Goal: Information Seeking & Learning: Learn about a topic

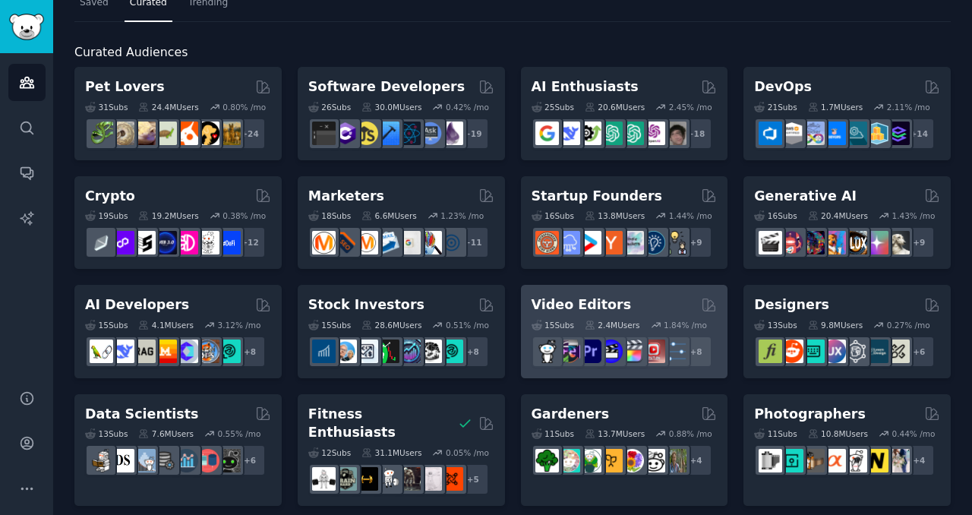
scroll to position [52, 0]
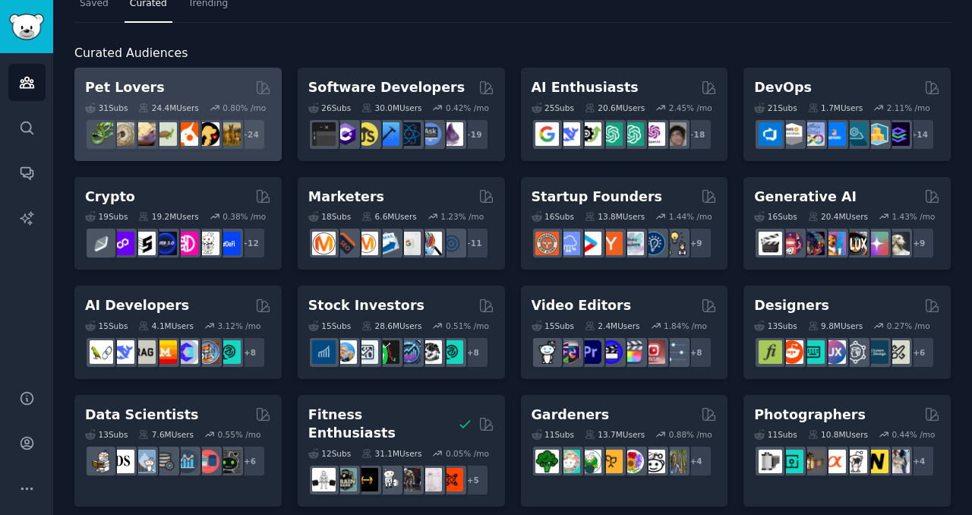
click at [194, 89] on div "Pet Lovers Curated by GummySearch" at bounding box center [178, 87] width 186 height 19
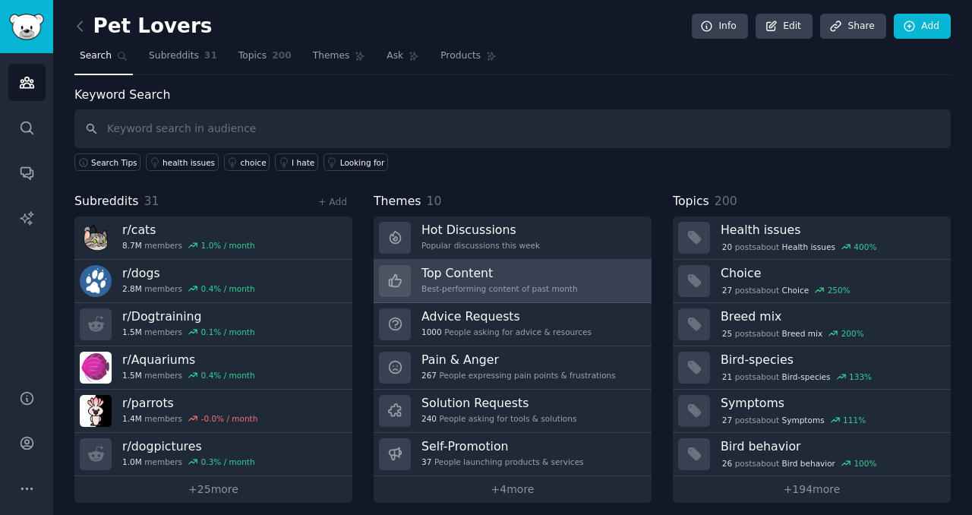
scroll to position [8, 0]
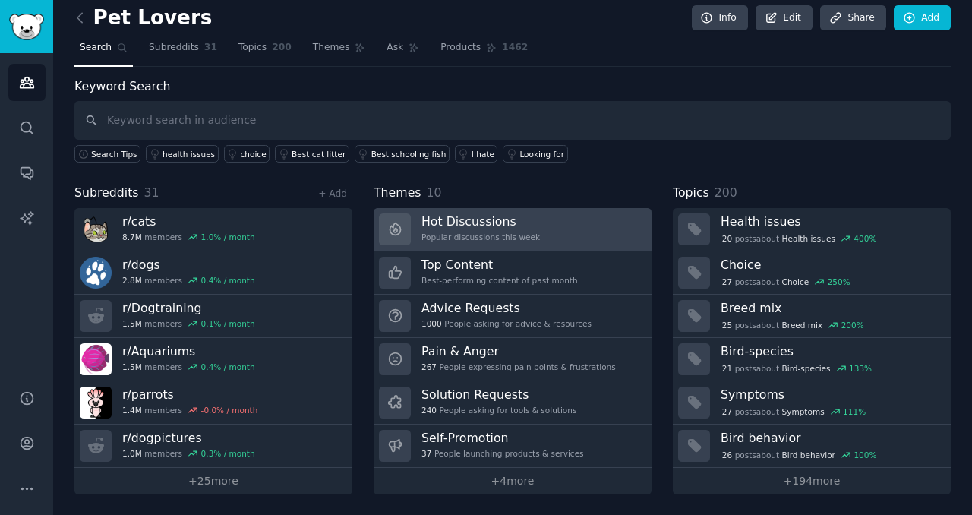
click at [585, 218] on link "Hot Discussions Popular discussions this week" at bounding box center [513, 229] width 278 height 43
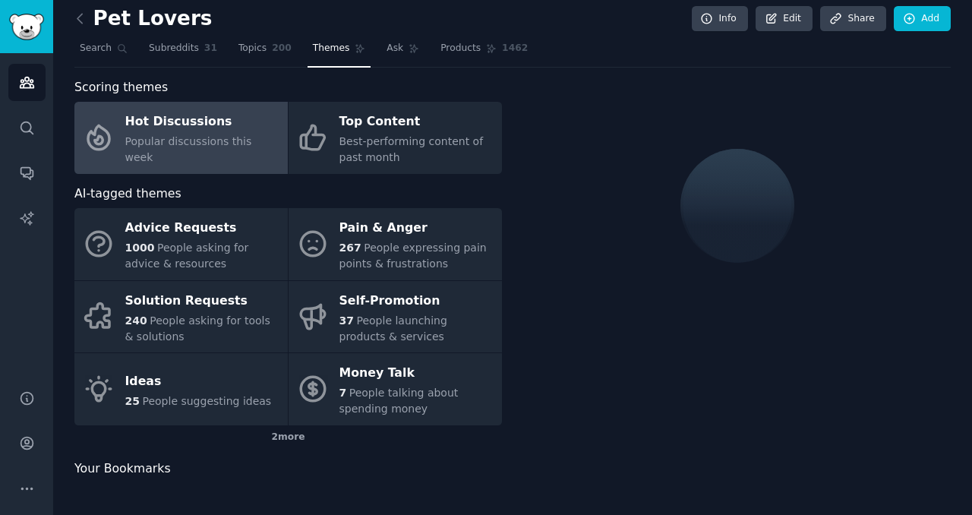
scroll to position [8, 0]
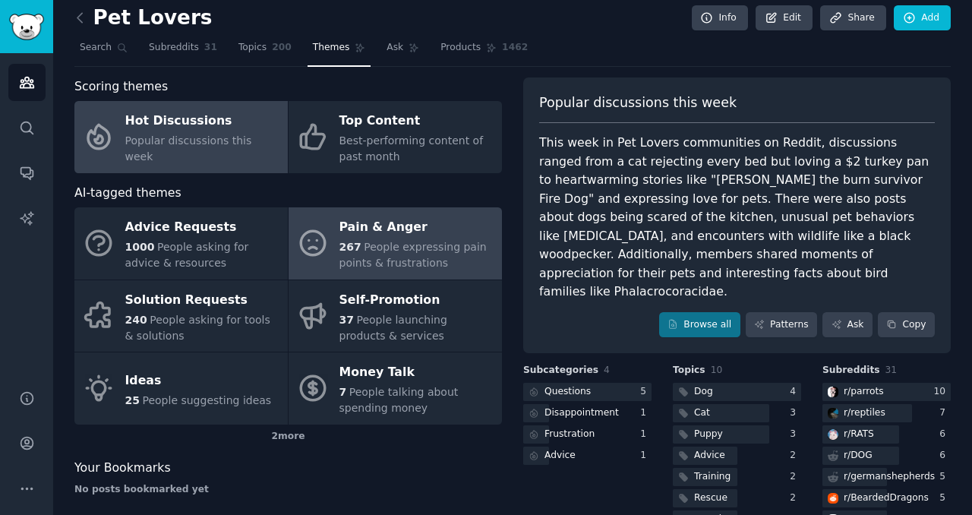
click at [447, 233] on div "Pain & Anger" at bounding box center [417, 228] width 155 height 24
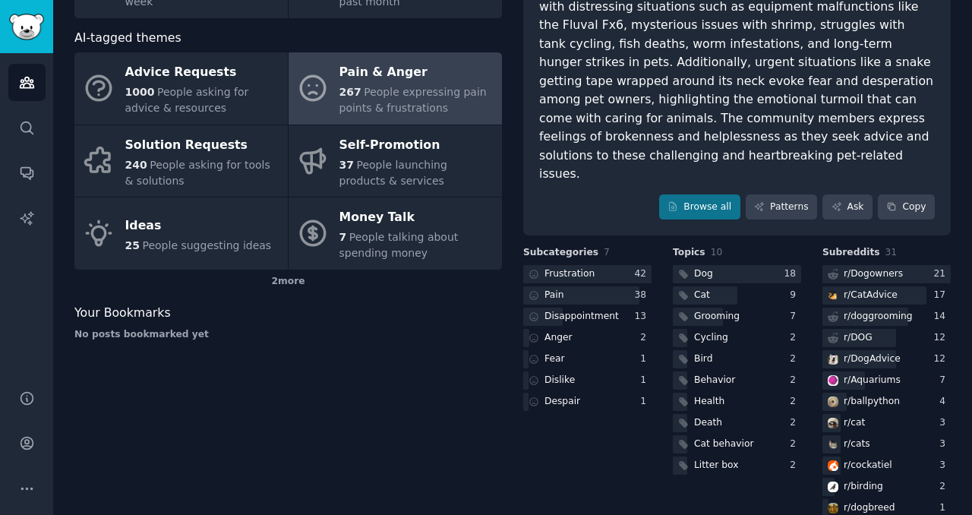
scroll to position [192, 0]
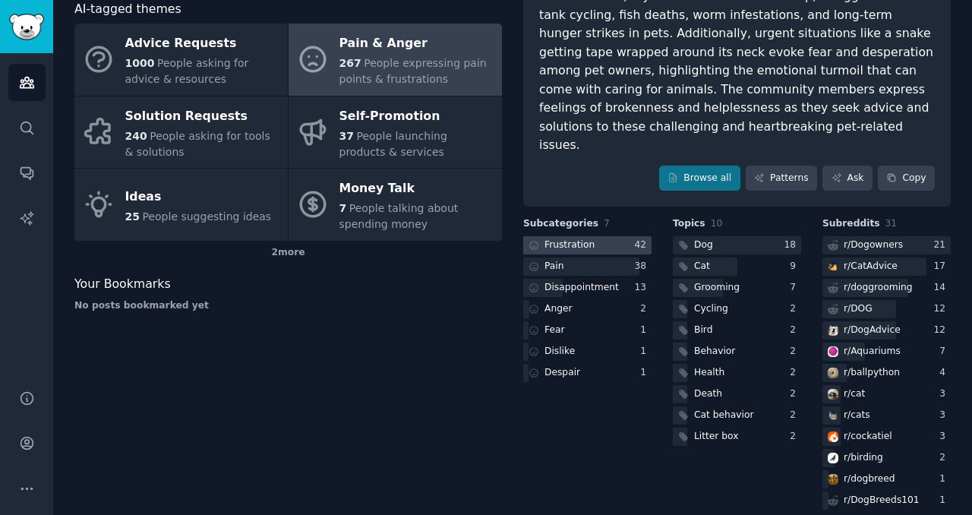
click at [605, 236] on div at bounding box center [587, 245] width 128 height 19
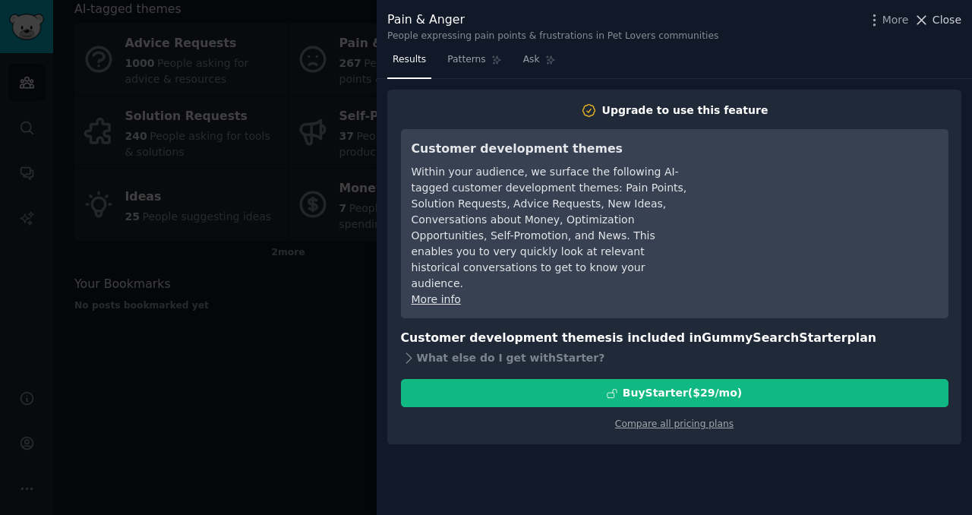
click at [926, 16] on icon at bounding box center [922, 20] width 8 height 8
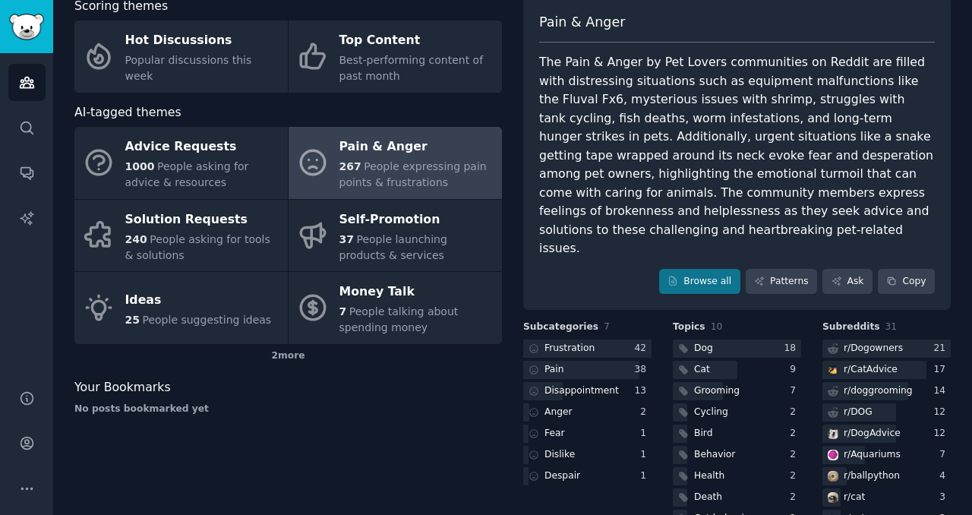
scroll to position [78, 0]
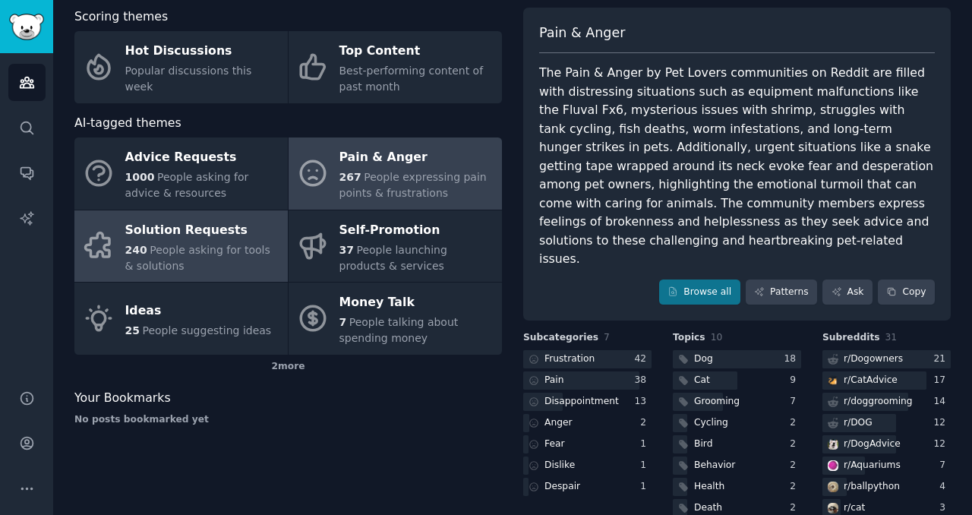
click at [216, 262] on div "240 People asking for tools & solutions" at bounding box center [202, 258] width 155 height 32
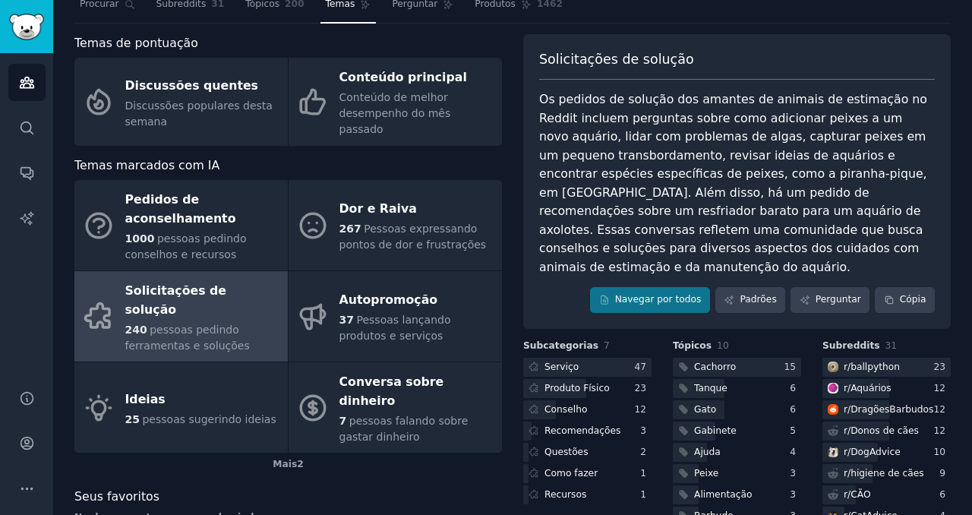
scroll to position [54, 0]
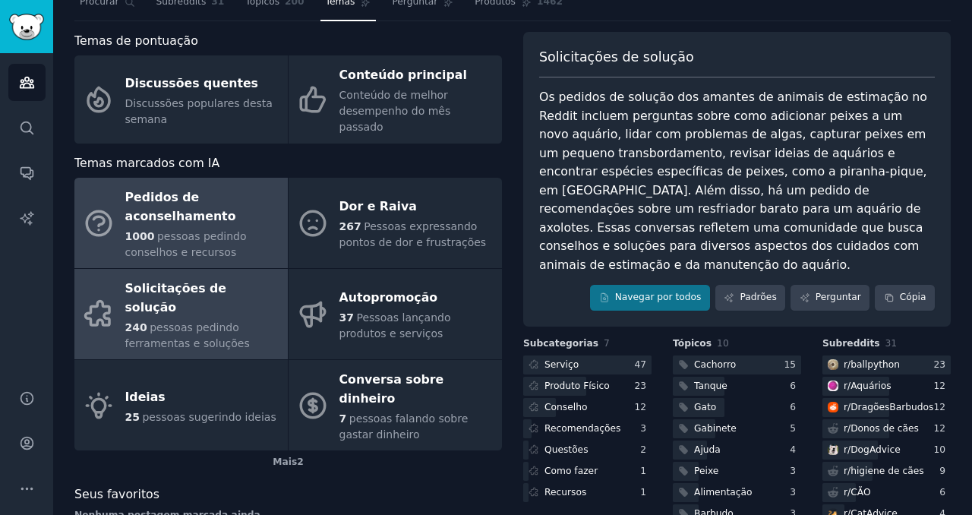
click at [251, 188] on font "Pedidos de aconselhamento" at bounding box center [202, 206] width 155 height 37
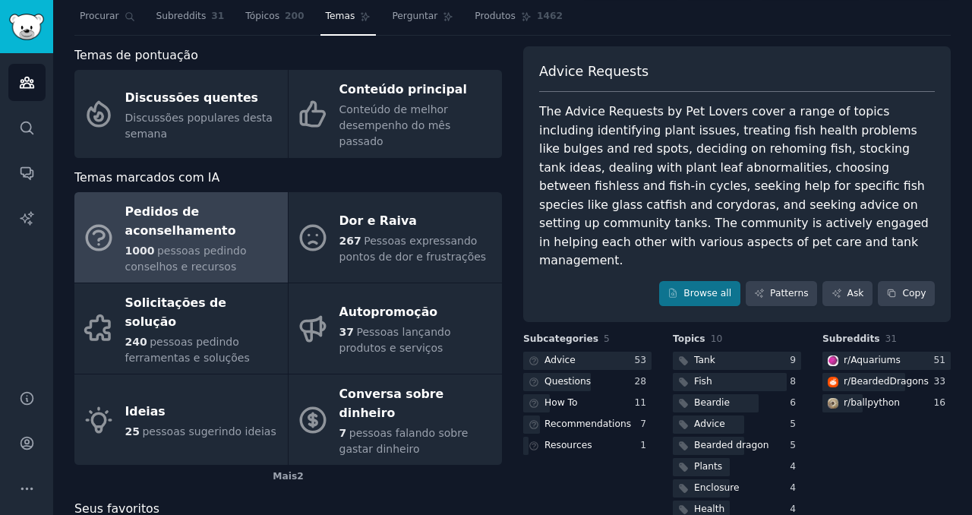
scroll to position [54, 0]
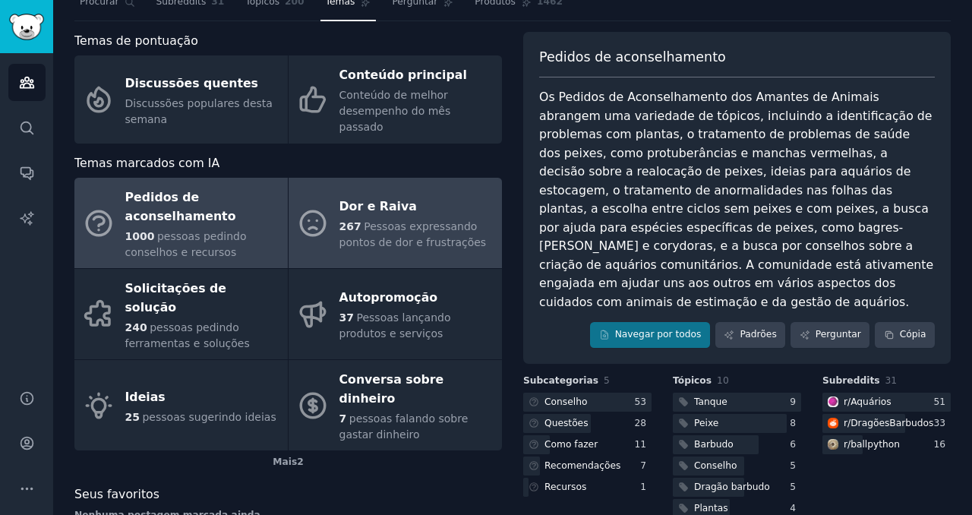
click at [385, 220] on font "Pessoas expressando pontos de dor e frustrações" at bounding box center [413, 234] width 147 height 28
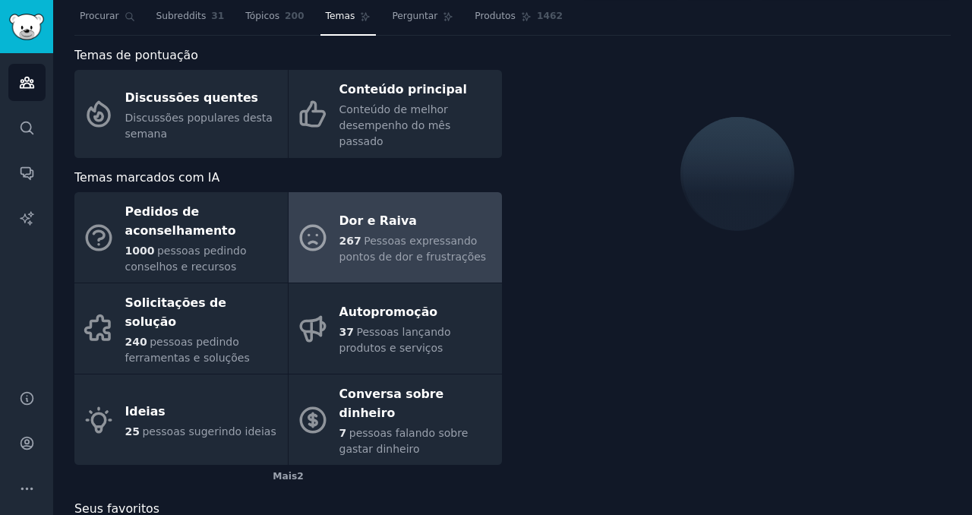
scroll to position [54, 0]
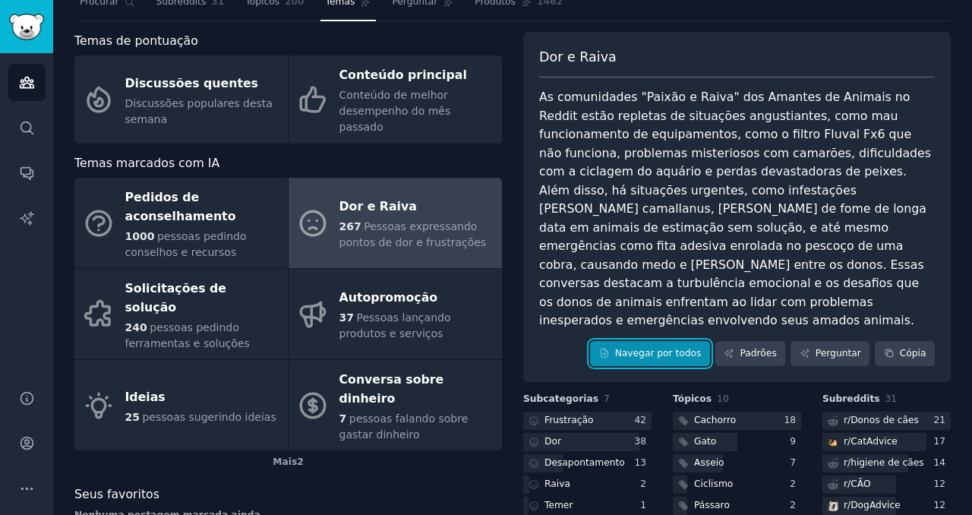
click at [672, 348] on font "Navegar por todos" at bounding box center [658, 353] width 87 height 11
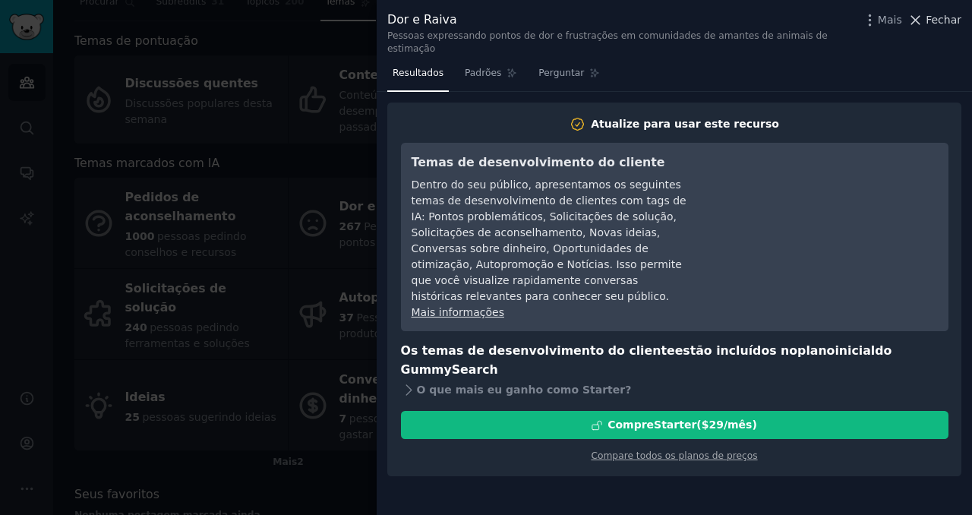
click at [923, 21] on icon at bounding box center [916, 20] width 16 height 16
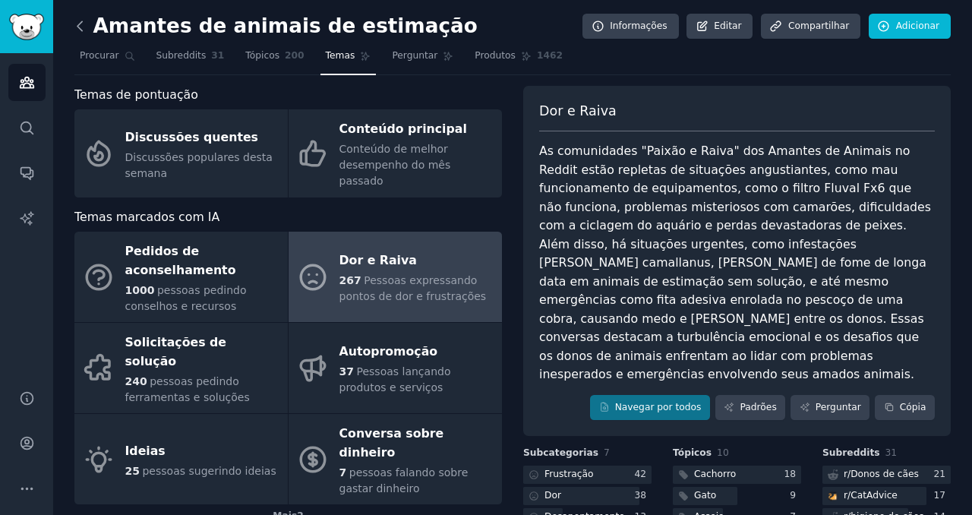
click at [79, 19] on icon at bounding box center [80, 26] width 16 height 16
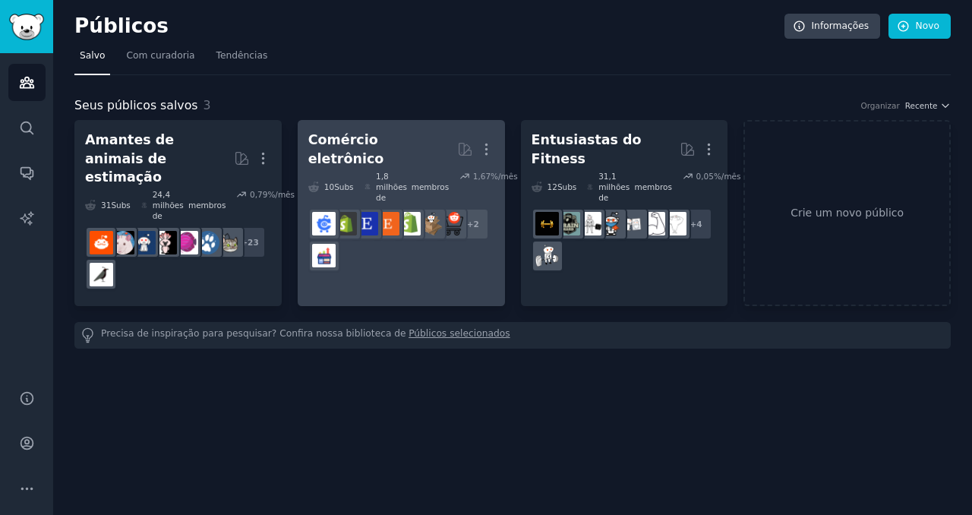
click at [426, 188] on div "1,8 milhões de membros" at bounding box center [407, 187] width 85 height 32
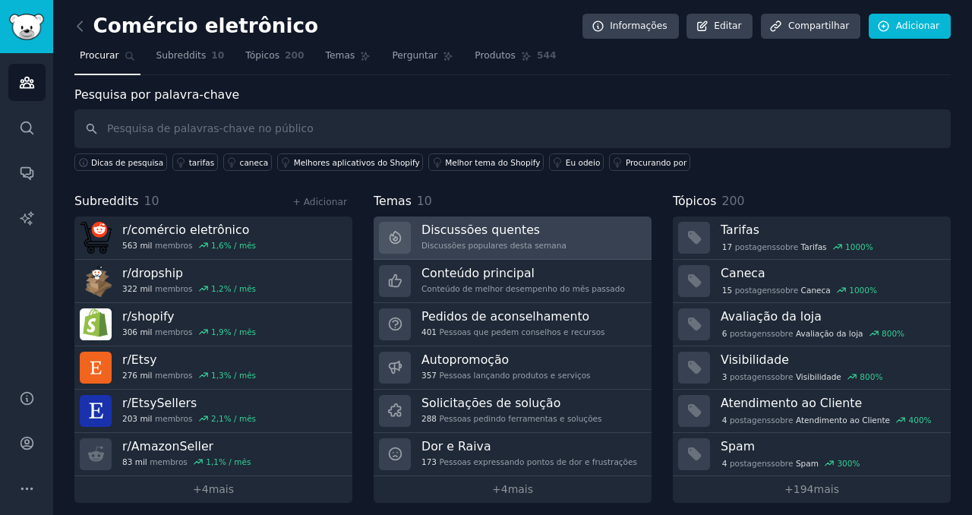
click at [554, 238] on div "Discussões quentes Discussões populares desta semana" at bounding box center [494, 238] width 145 height 32
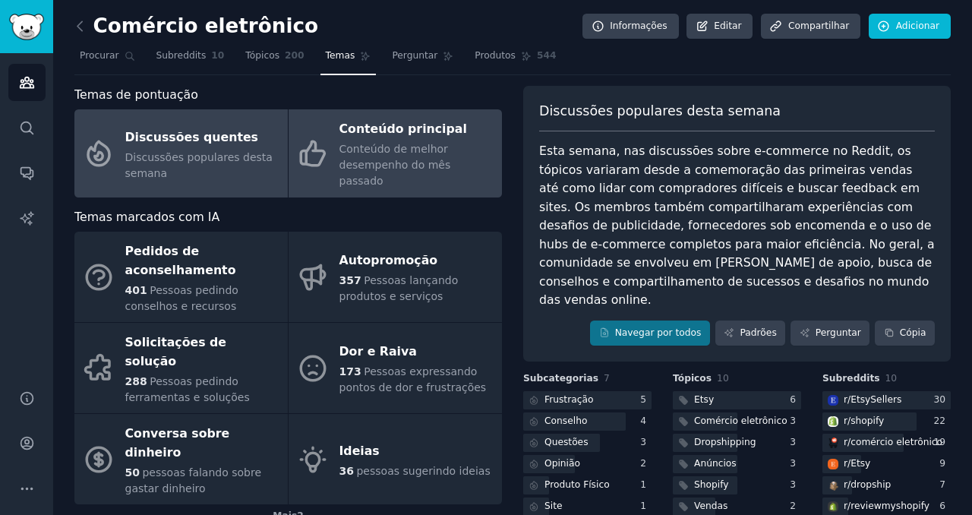
click at [424, 169] on font "Conteúdo de melhor desempenho do mês passado" at bounding box center [396, 165] width 112 height 44
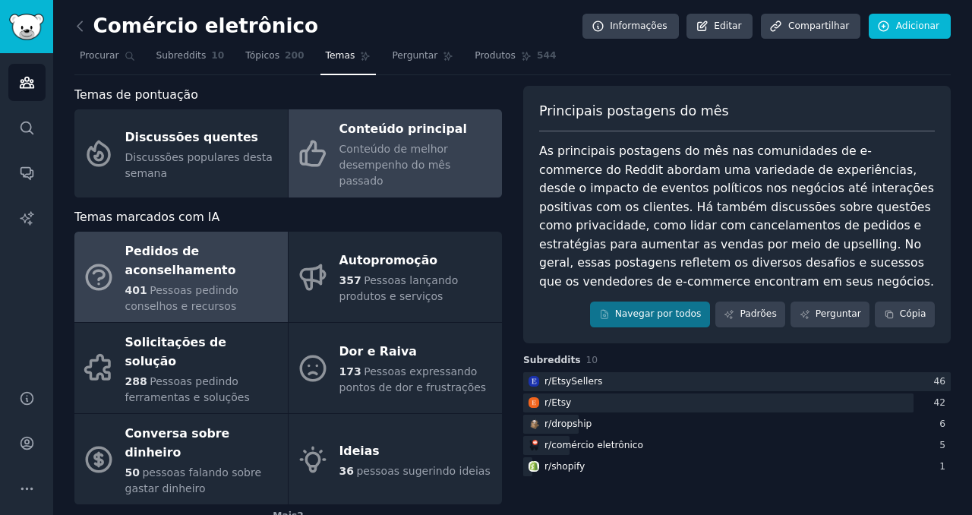
click at [258, 242] on font "Pedidos de aconselhamento" at bounding box center [202, 260] width 155 height 37
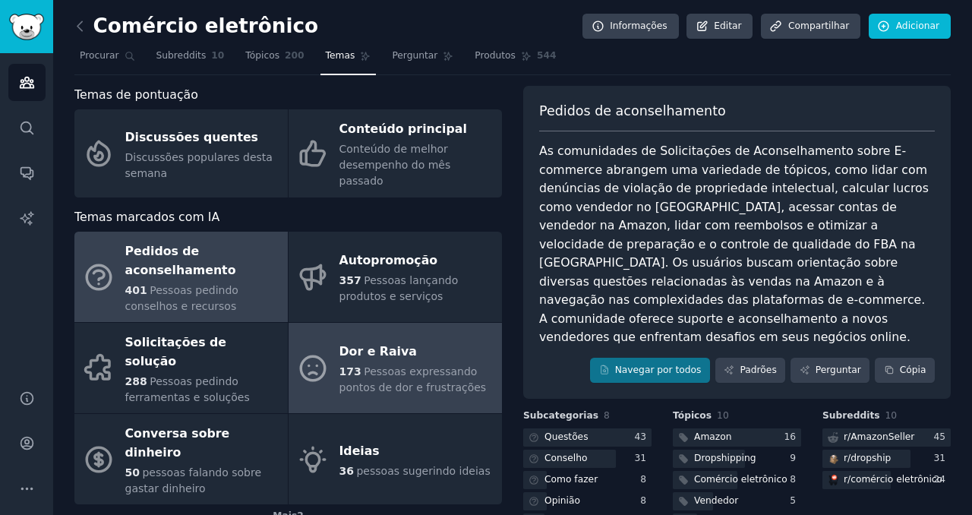
click at [393, 344] on font "Dor e Raiva" at bounding box center [378, 351] width 77 height 14
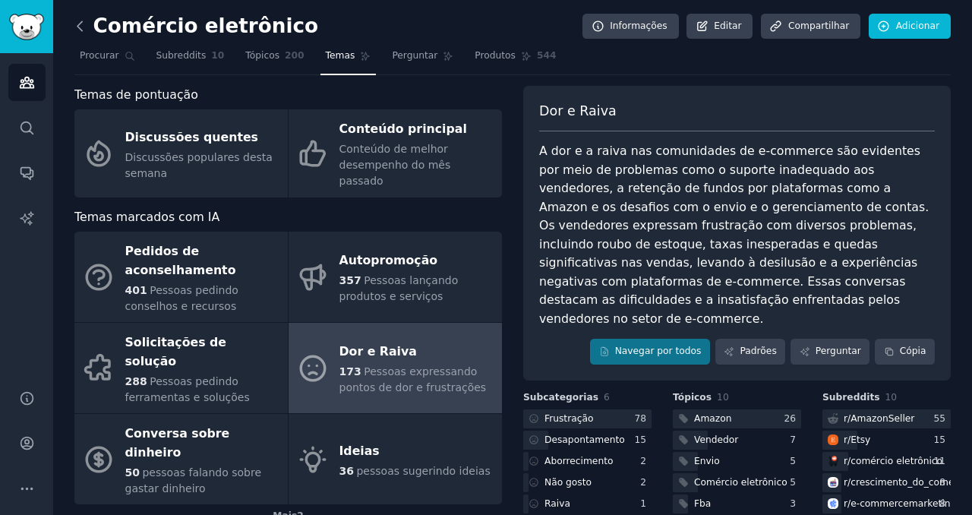
click at [81, 28] on icon at bounding box center [80, 26] width 16 height 16
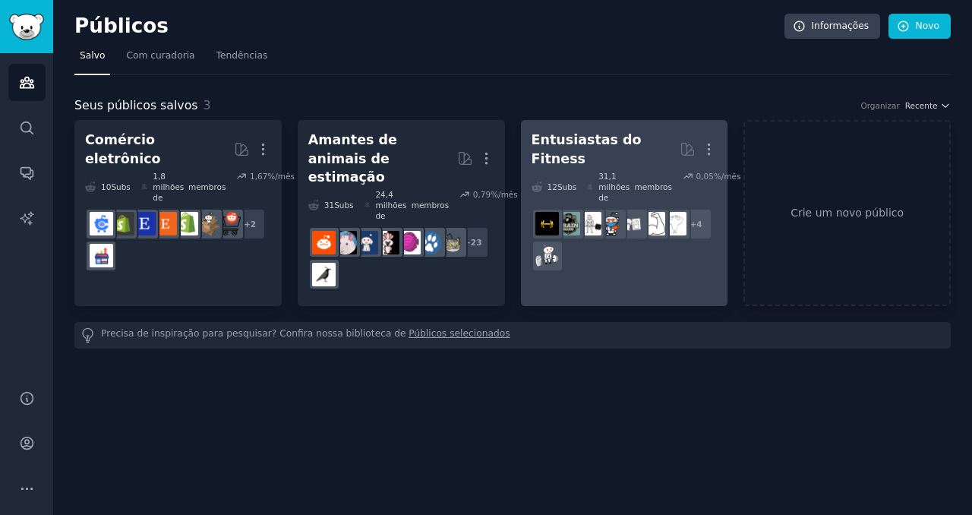
click at [591, 171] on div "31,1 milhões de membros" at bounding box center [629, 187] width 85 height 32
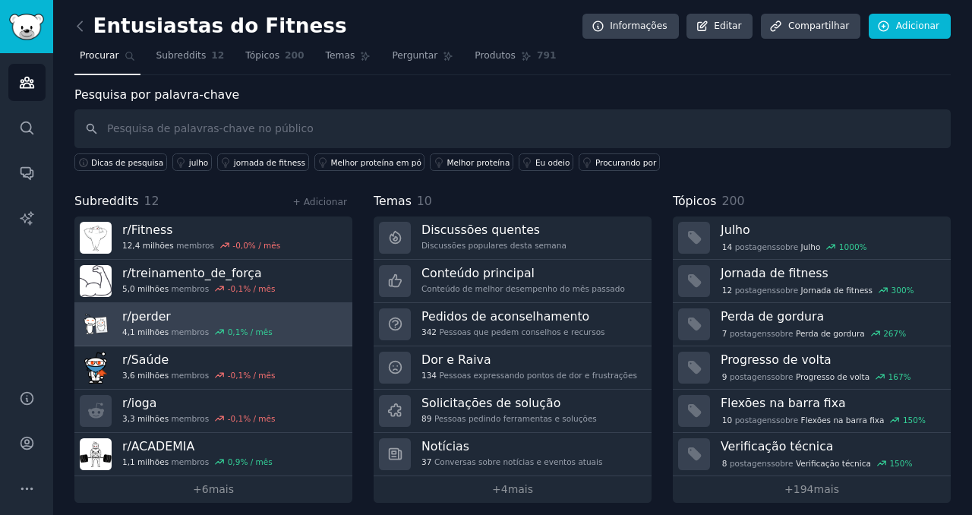
click at [274, 321] on link "r/ perder 4,1 milhões membros 0,1 % / mês" at bounding box center [213, 324] width 278 height 43
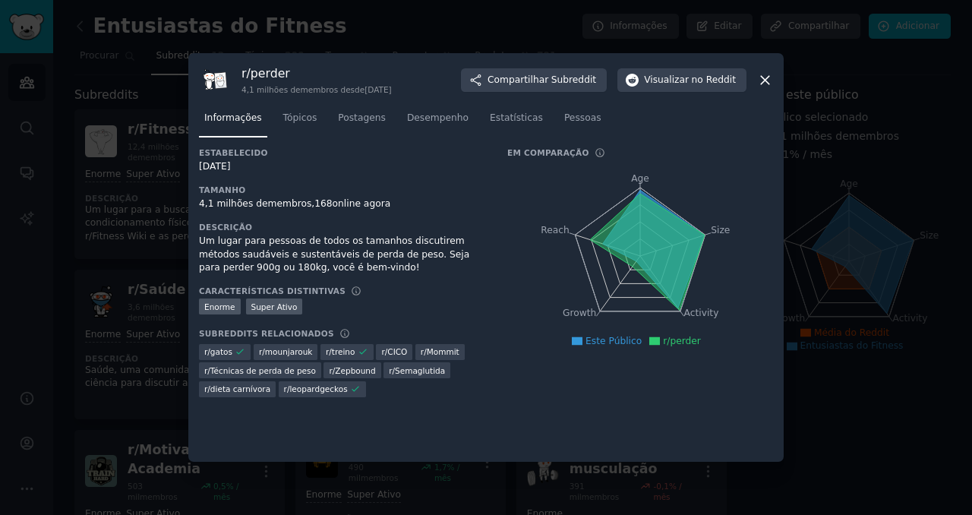
drag, startPoint x: 636, startPoint y: 211, endPoint x: 637, endPoint y: 228, distance: 16.8
click at [637, 228] on icon at bounding box center [647, 252] width 115 height 116
click at [632, 236] on icon at bounding box center [647, 252] width 115 height 116
click at [763, 83] on icon at bounding box center [765, 80] width 16 height 16
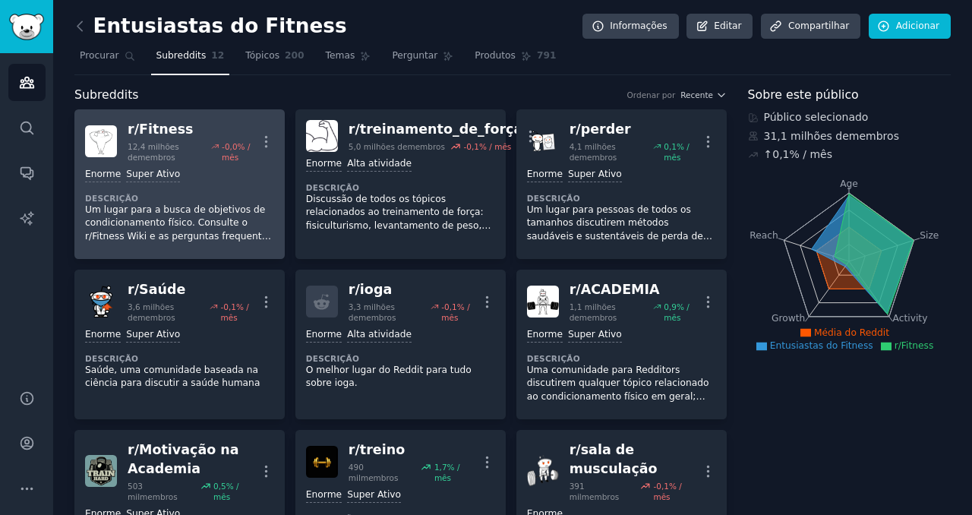
click at [223, 175] on div "Enorme Super Ativo" at bounding box center [179, 175] width 189 height 14
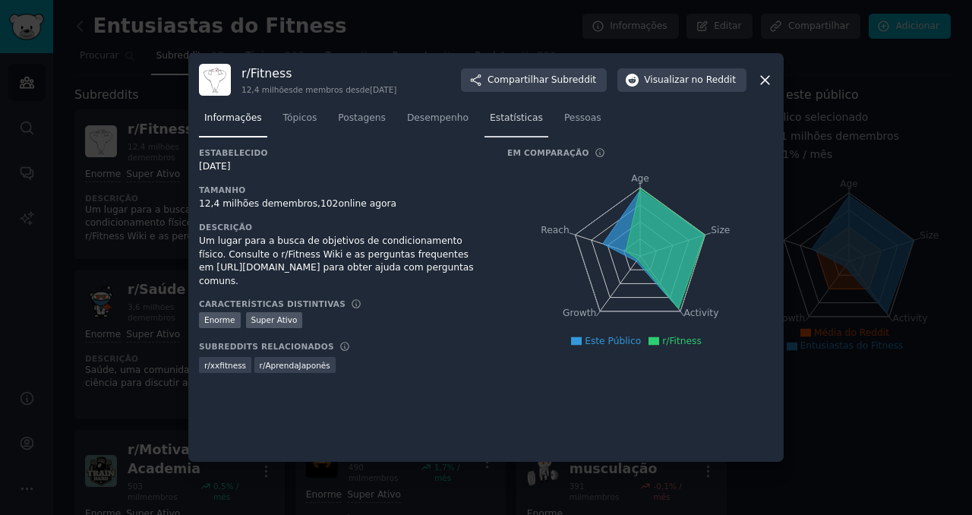
click at [512, 114] on font "Estatísticas" at bounding box center [516, 117] width 53 height 11
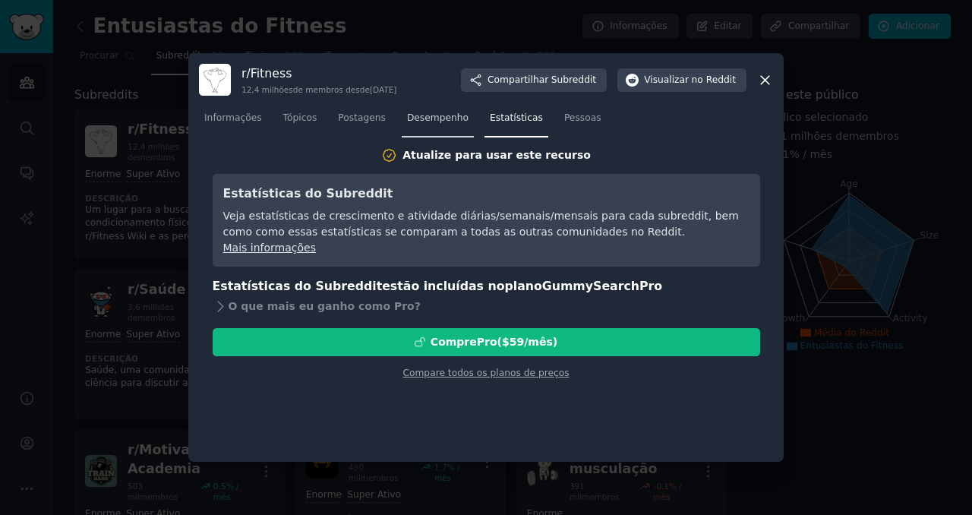
click at [436, 109] on link "Desempenho" at bounding box center [438, 121] width 72 height 31
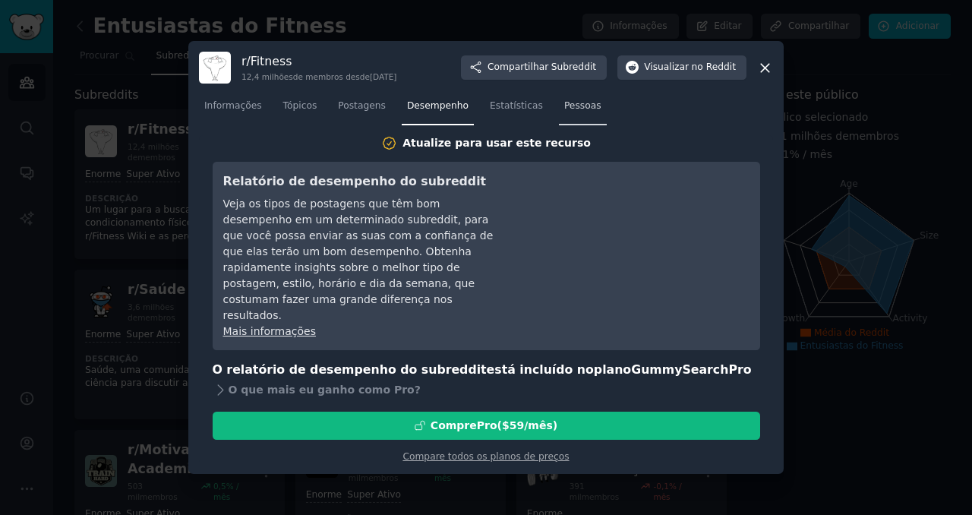
click at [580, 111] on font "Pessoas" at bounding box center [582, 105] width 37 height 11
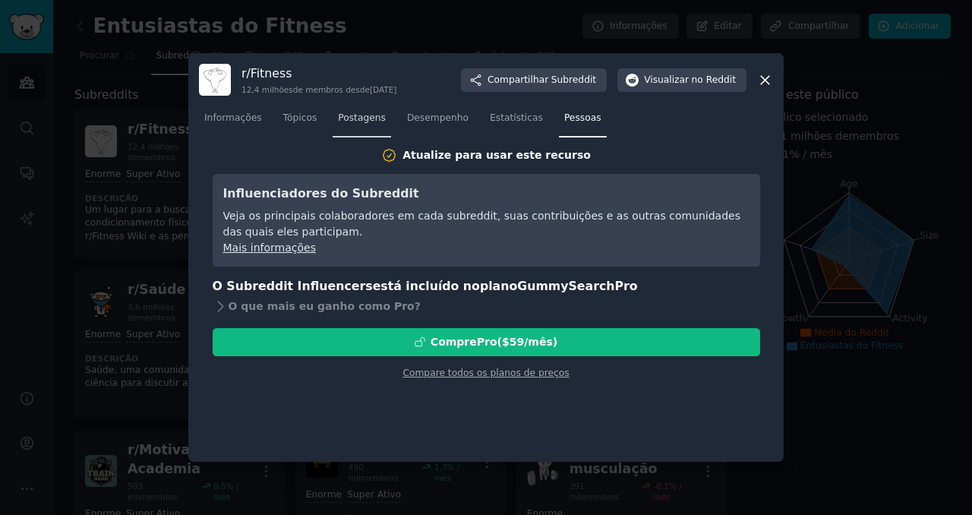
click at [368, 118] on font "Postagens" at bounding box center [362, 117] width 48 height 11
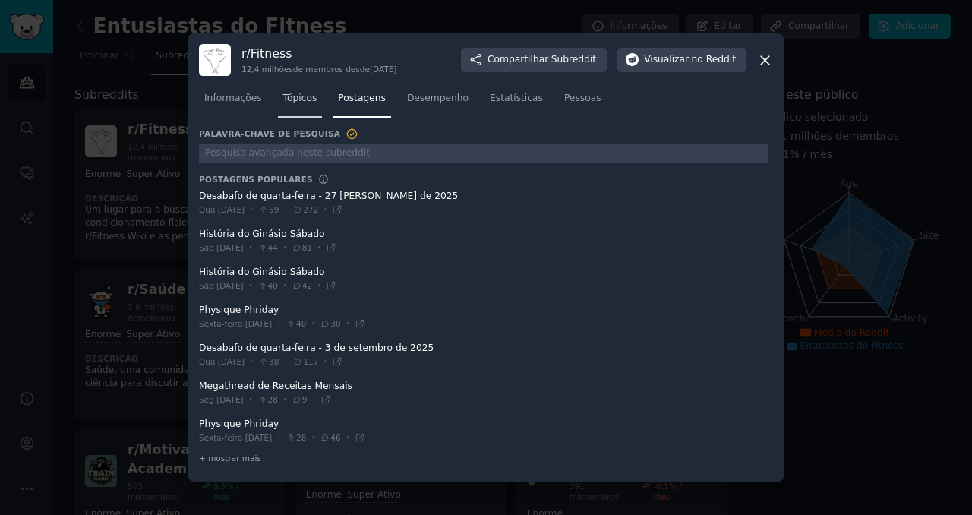
click at [308, 103] on font "Tópicos" at bounding box center [300, 98] width 34 height 11
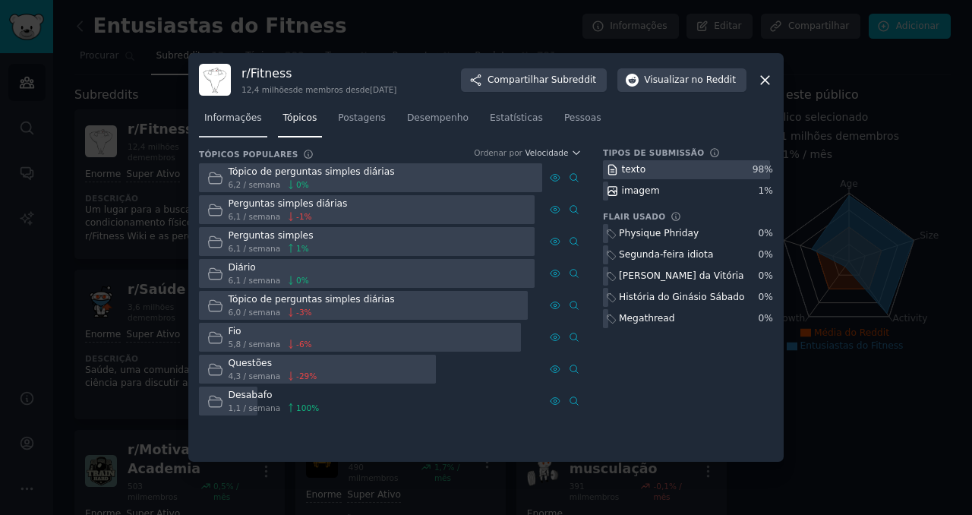
click at [242, 126] on link "Informações" at bounding box center [233, 121] width 68 height 31
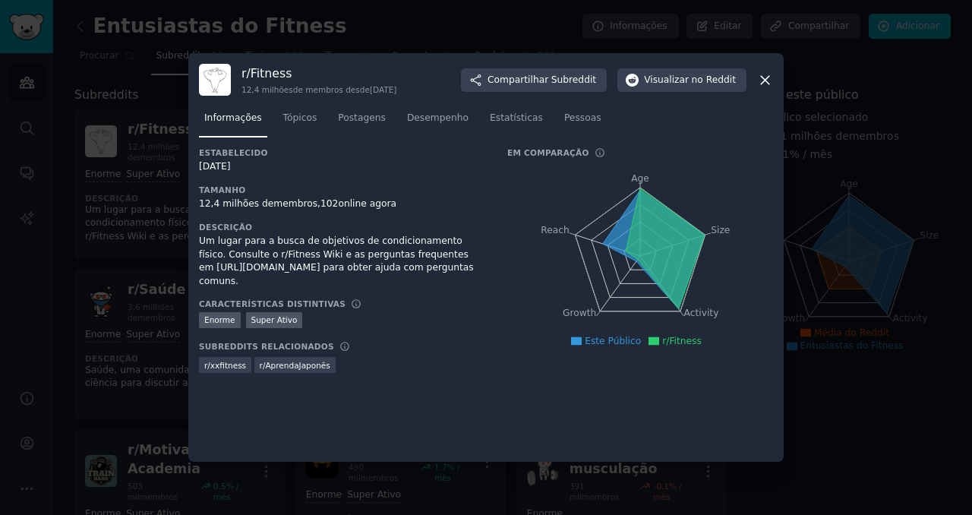
click at [768, 84] on icon at bounding box center [765, 80] width 8 height 8
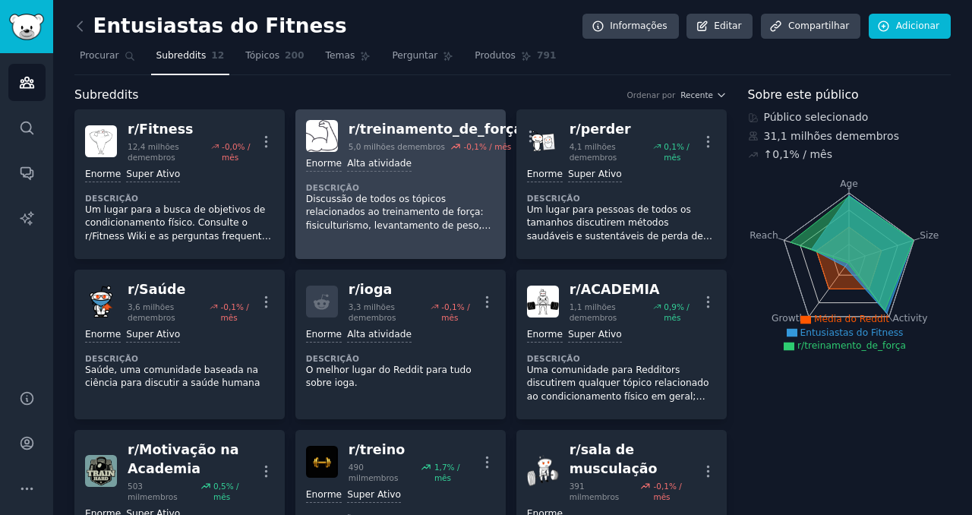
click at [404, 245] on font "Discussão de todos os tópicos relacionados ao treinamento de força: fisiculturi…" at bounding box center [398, 232] width 185 height 77
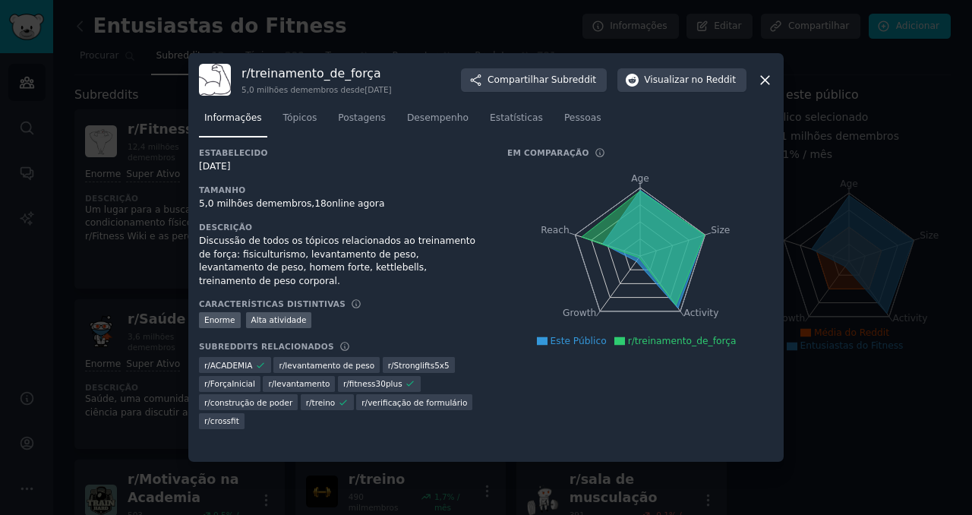
click at [765, 77] on icon at bounding box center [765, 80] width 16 height 16
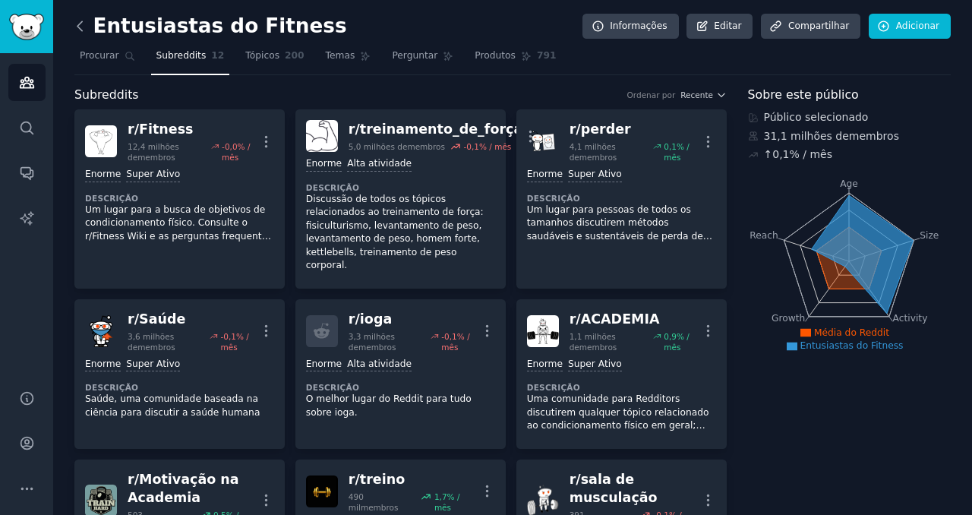
click at [79, 30] on icon at bounding box center [80, 26] width 16 height 16
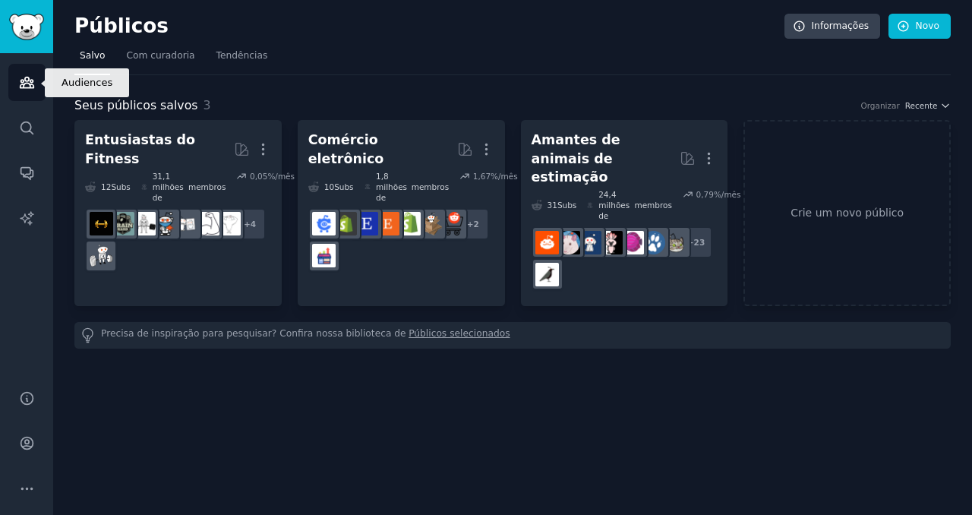
click at [27, 94] on link "Públicos" at bounding box center [26, 82] width 37 height 37
click at [245, 58] on font "Tendências" at bounding box center [243, 55] width 52 height 11
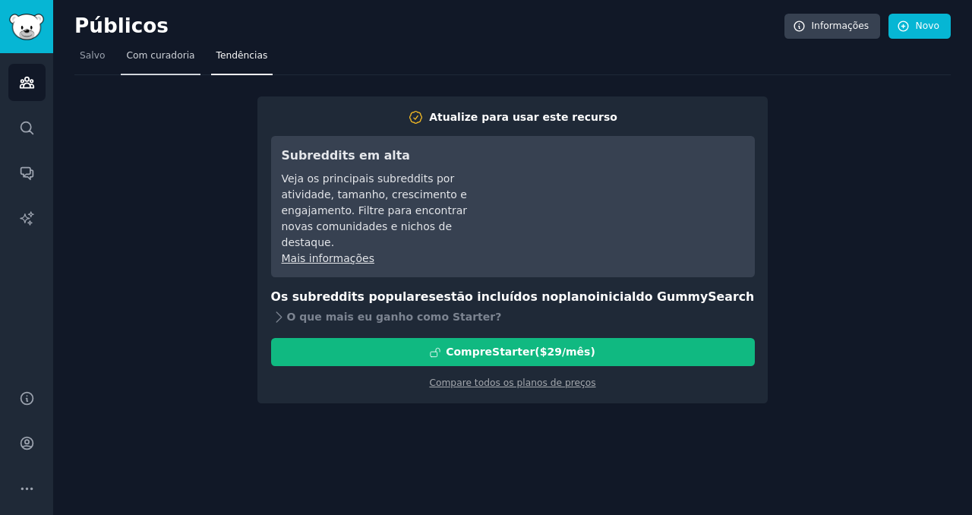
click at [169, 57] on font "Com curadoria" at bounding box center [160, 55] width 68 height 11
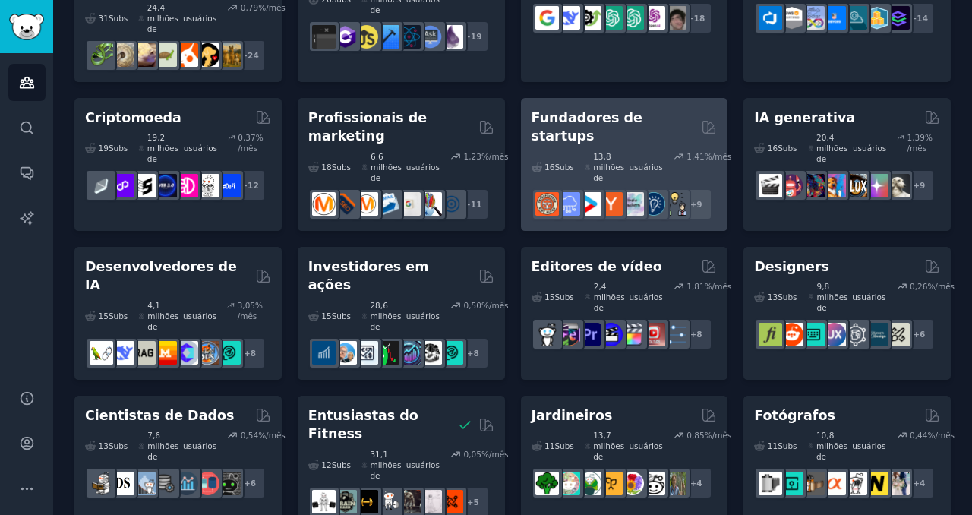
scroll to position [191, 0]
